Goal: Task Accomplishment & Management: Manage account settings

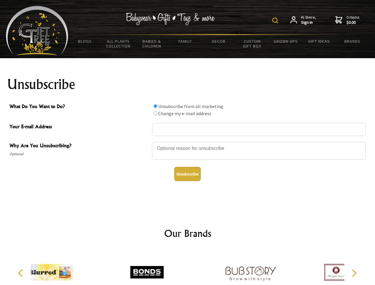
click at [276, 20] on img at bounding box center [275, 21] width 6 height 6
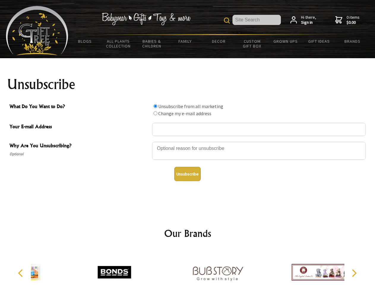
click at [188, 142] on div at bounding box center [259, 151] width 214 height 21
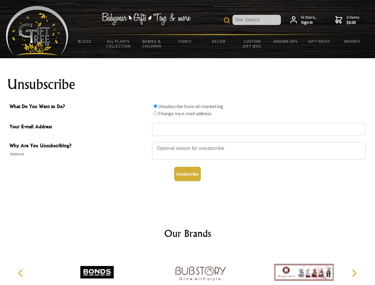
click at [155, 106] on input "What Do You Want to Do?" at bounding box center [155, 106] width 4 height 4
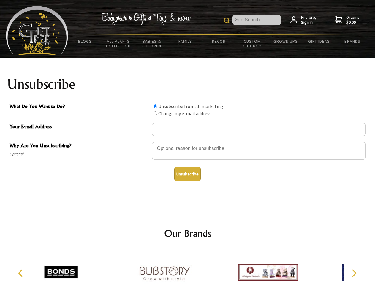
click at [155, 113] on input "What Do You Want to Do?" at bounding box center [155, 113] width 4 height 4
radio input "true"
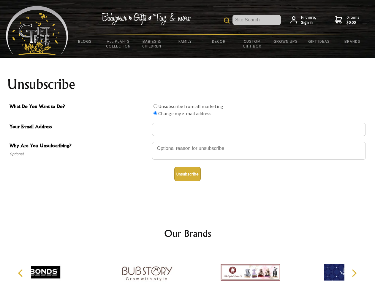
click at [187, 174] on button "Unsubscribe" at bounding box center [187, 174] width 26 height 14
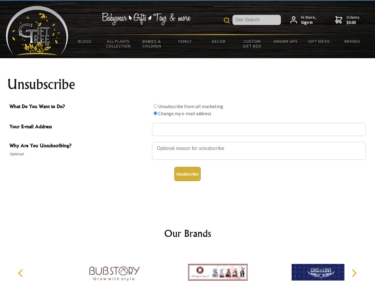
click at [188, 267] on img at bounding box center [217, 272] width 59 height 45
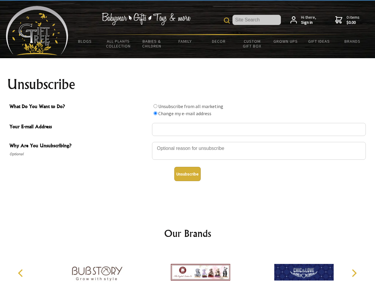
click at [21, 273] on icon "Previous" at bounding box center [21, 273] width 8 height 8
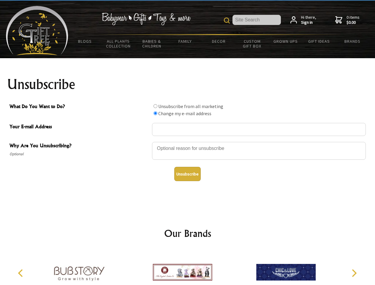
click at [354, 273] on icon "Next" at bounding box center [354, 273] width 8 height 8
